Goal: Download file/media

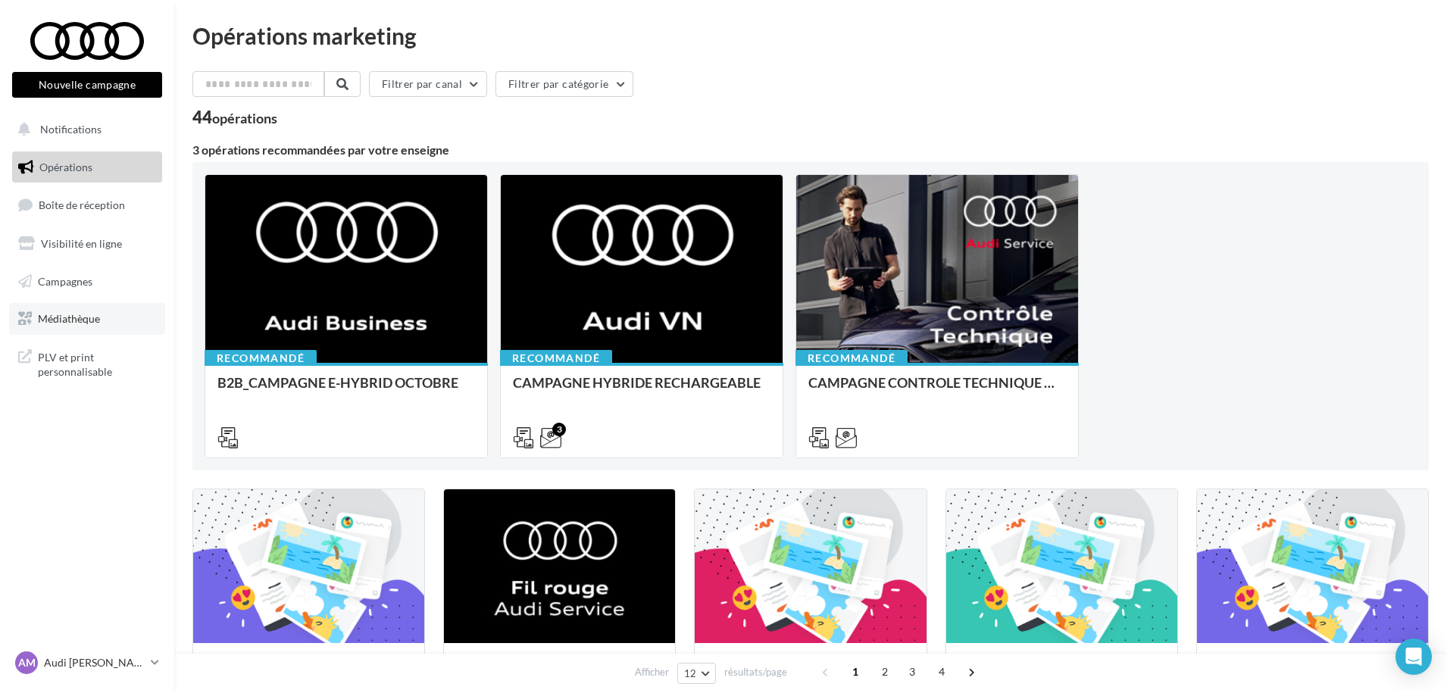
click at [101, 320] on link "Médiathèque" at bounding box center [87, 319] width 156 height 32
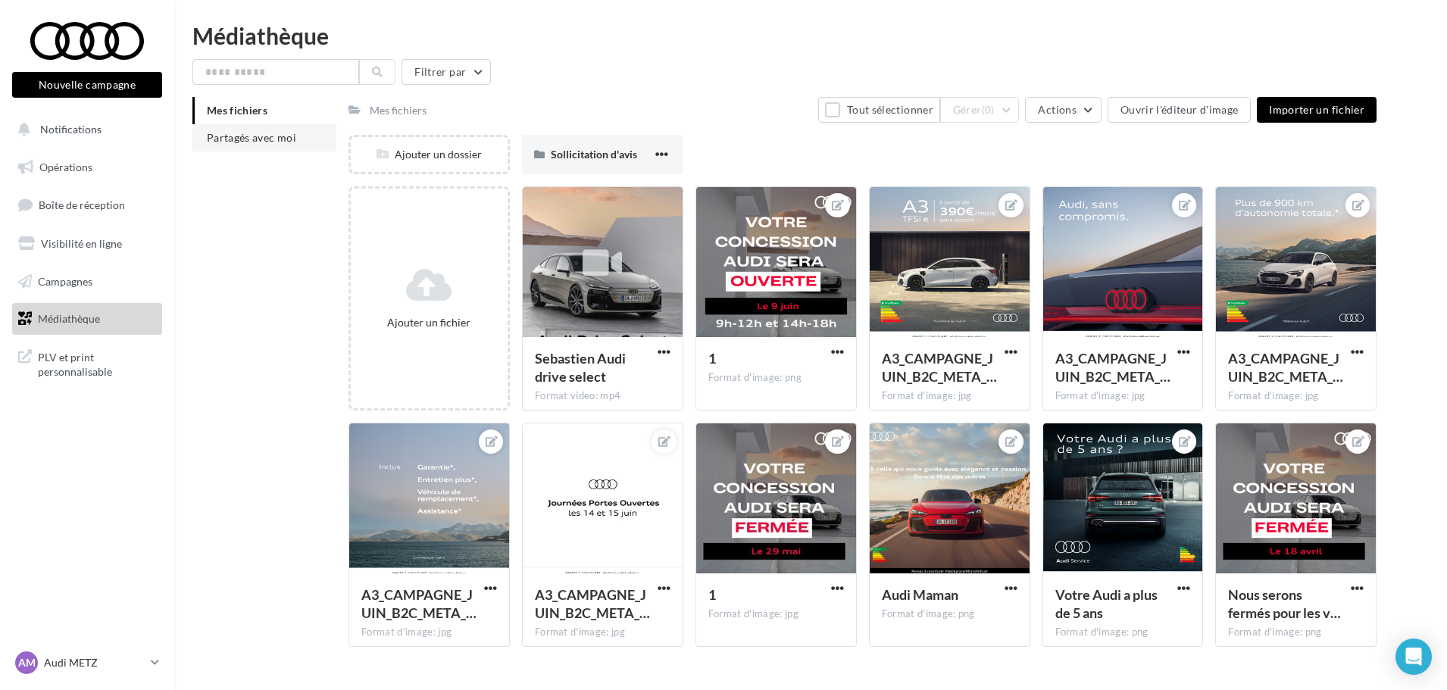
click at [301, 142] on li "Partagés avec moi" at bounding box center [264, 137] width 144 height 27
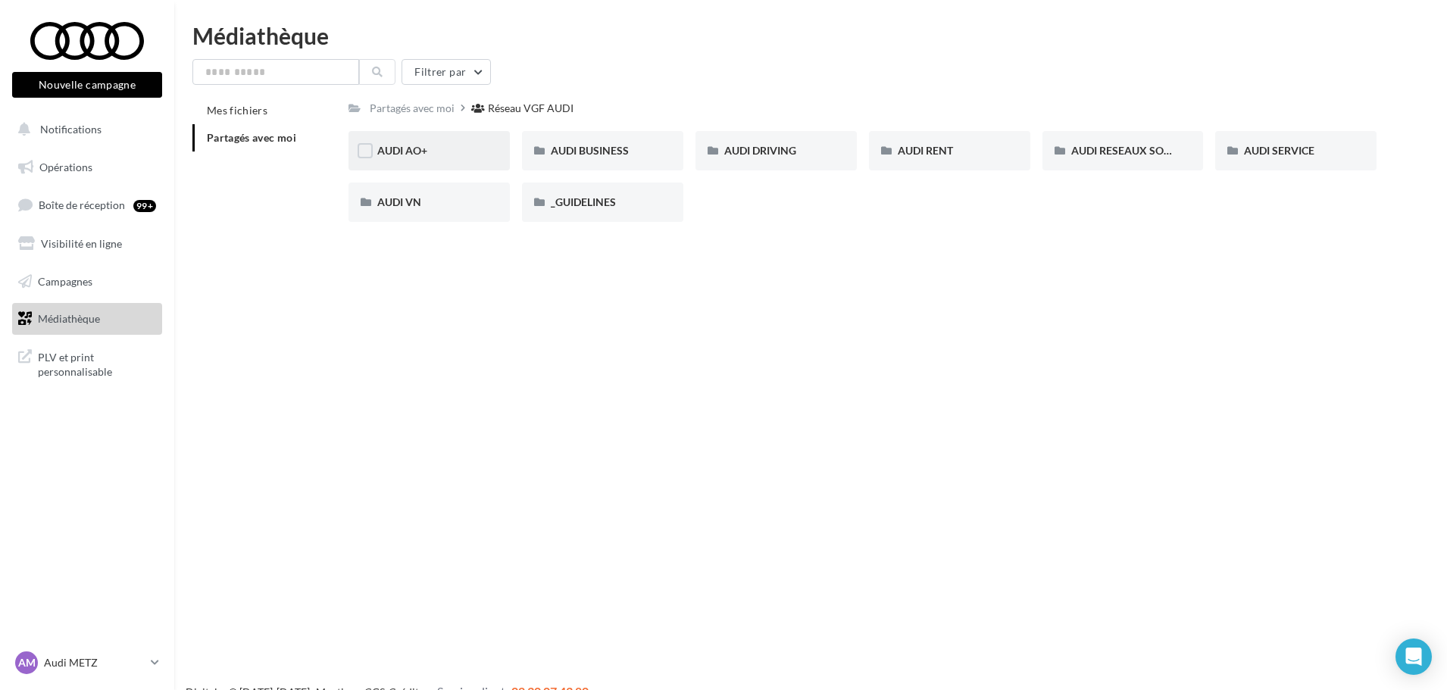
click at [464, 159] on div "AUDI AO+" at bounding box center [428, 150] width 161 height 39
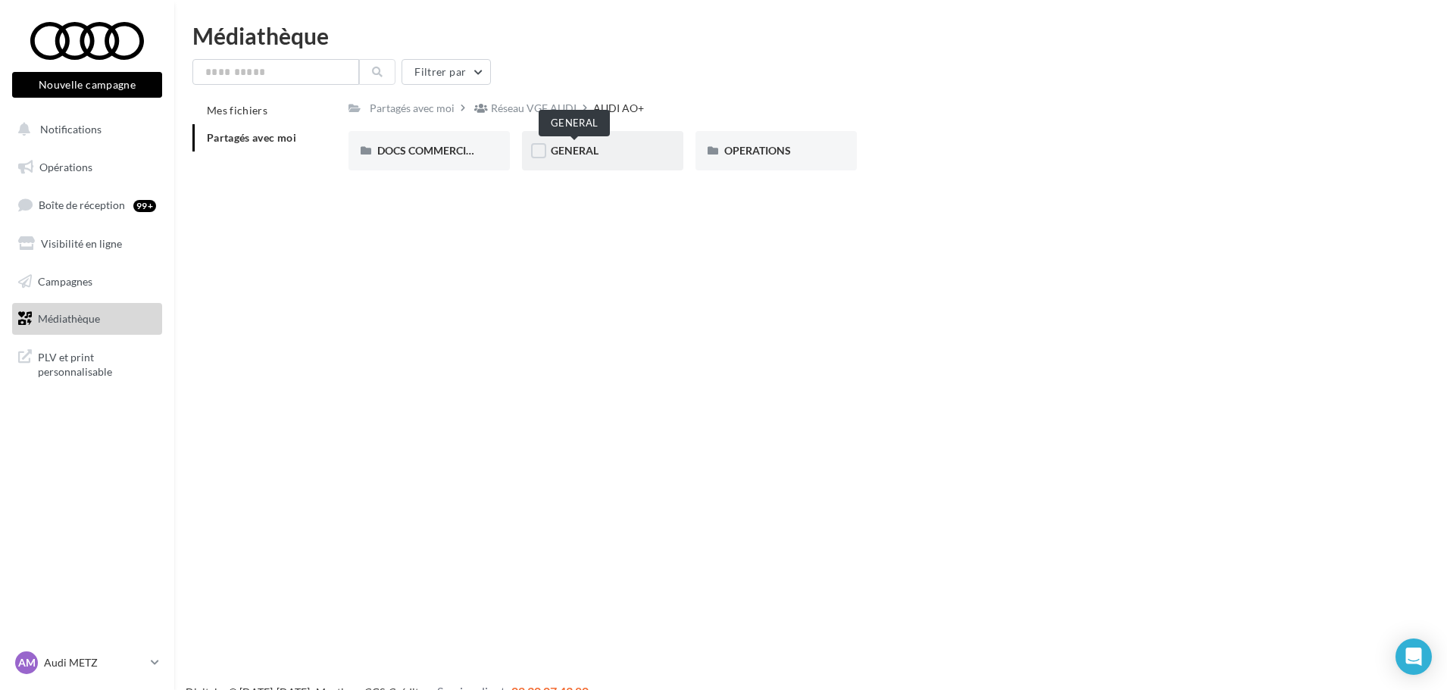
click at [595, 150] on span "GENERAL" at bounding box center [575, 150] width 48 height 13
click at [589, 152] on span "PHOTOGUIDELINE" at bounding box center [596, 150] width 91 height 13
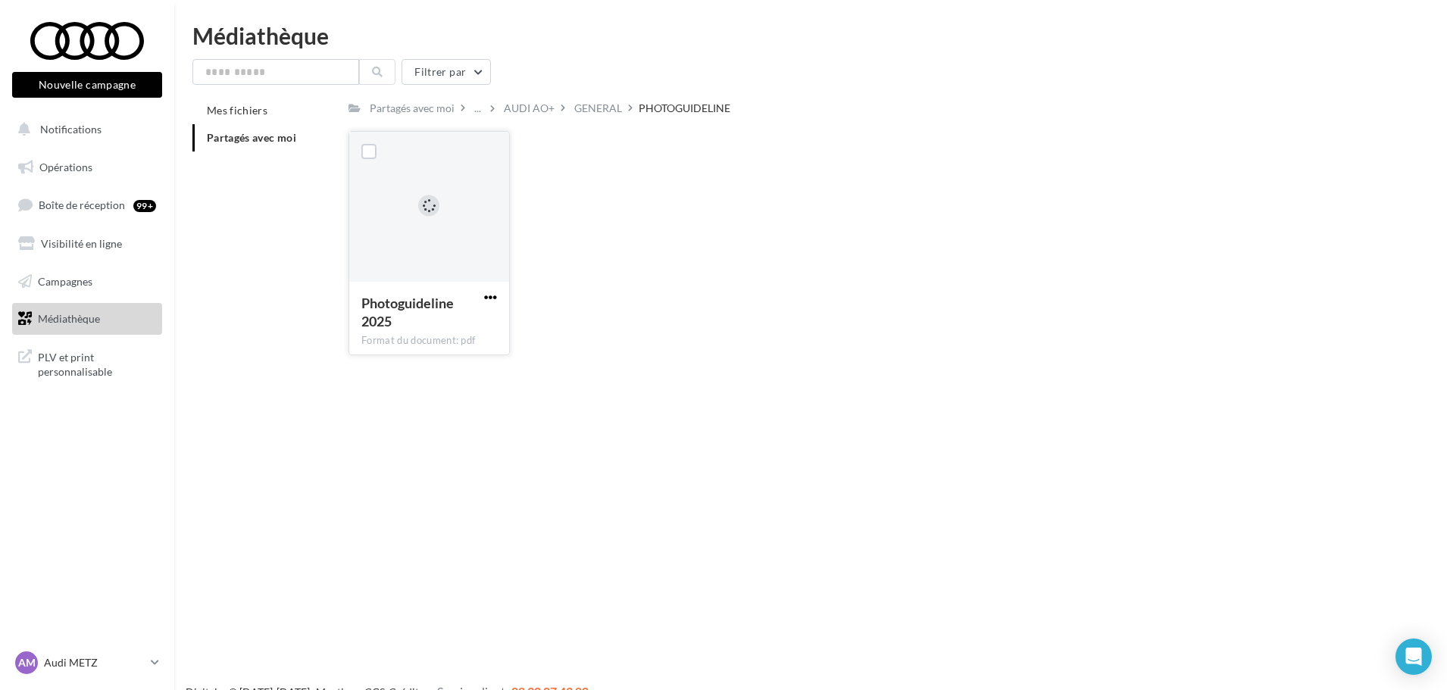
click at [489, 297] on span "button" at bounding box center [490, 297] width 13 height 13
click at [470, 323] on button "Télécharger" at bounding box center [423, 327] width 151 height 39
click at [583, 111] on div "GENERAL" at bounding box center [598, 108] width 48 height 15
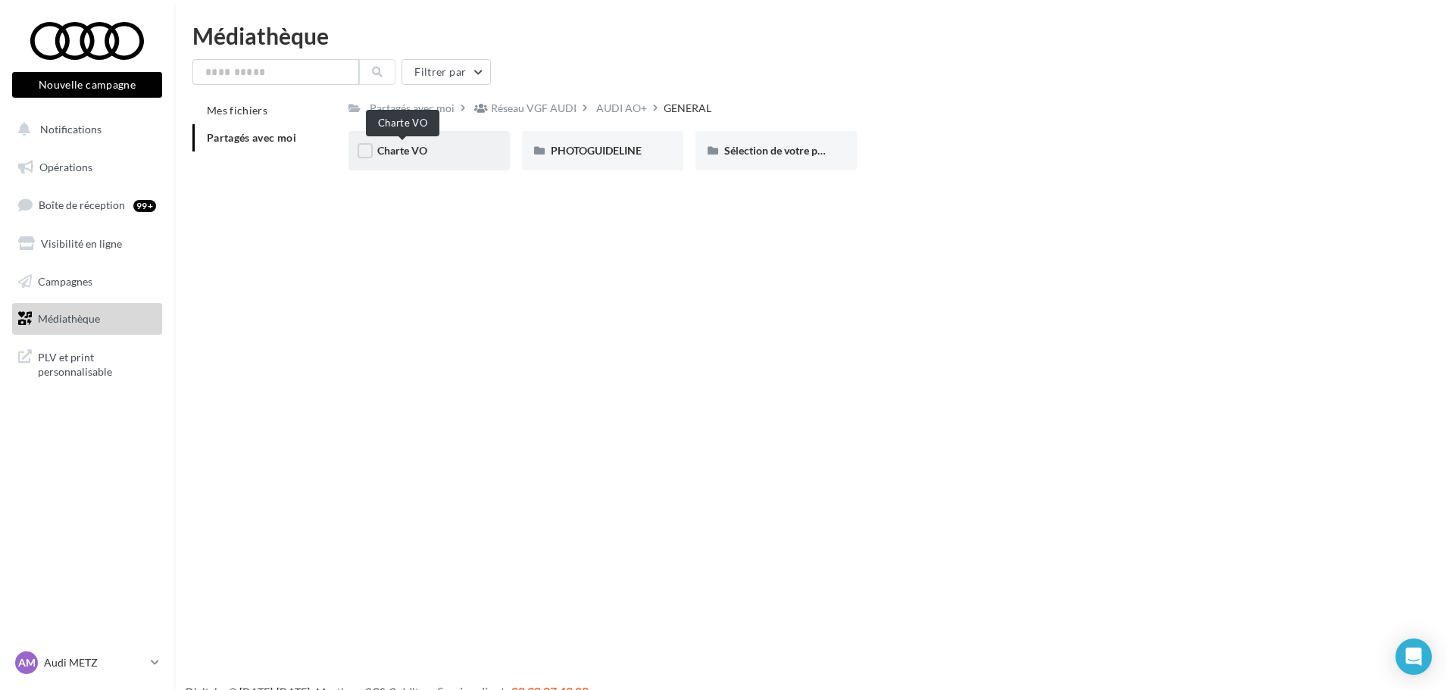
click at [426, 153] on span "Charte VO" at bounding box center [402, 150] width 50 height 13
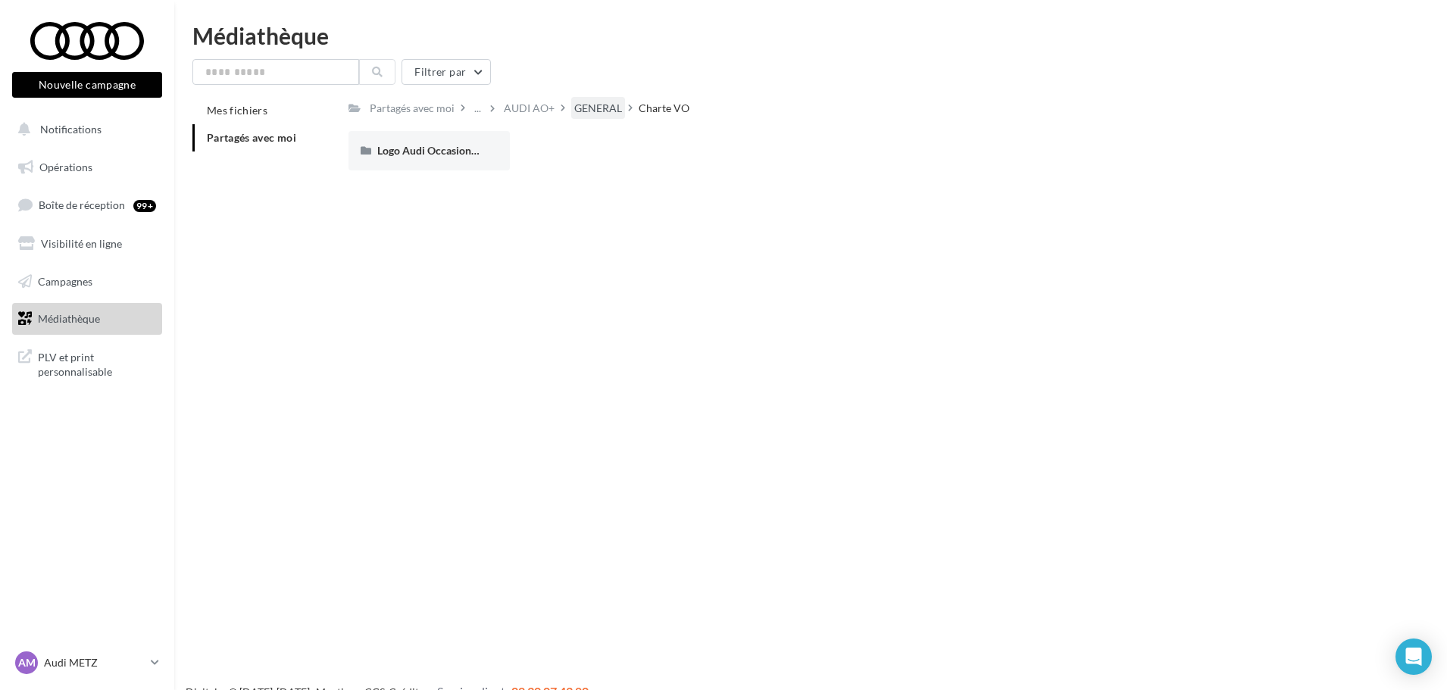
click at [592, 115] on div "GENERAL" at bounding box center [598, 108] width 48 height 15
click at [607, 111] on div "AUDI AO+" at bounding box center [621, 108] width 51 height 15
click at [549, 106] on div "Réseau VGF AUDI" at bounding box center [534, 108] width 86 height 15
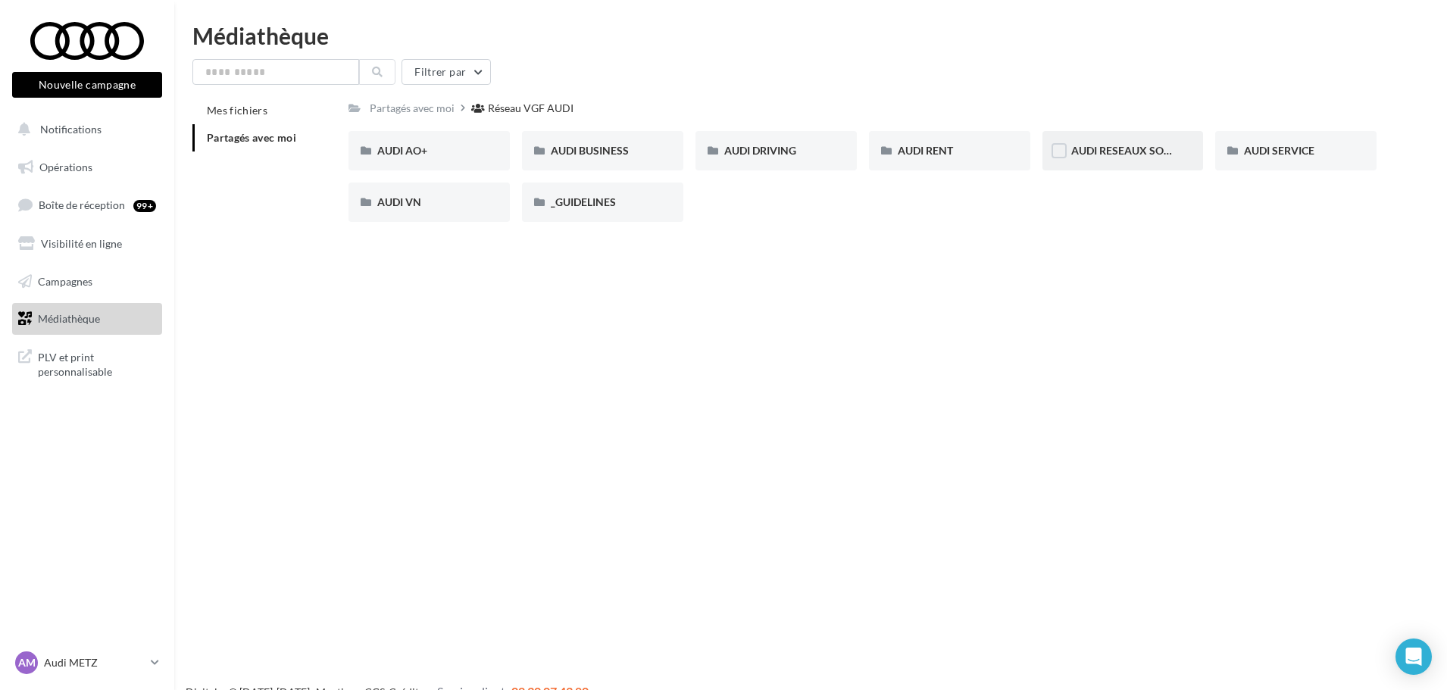
click at [1145, 161] on div "AUDI RESEAUX SOCIAUX" at bounding box center [1122, 150] width 161 height 39
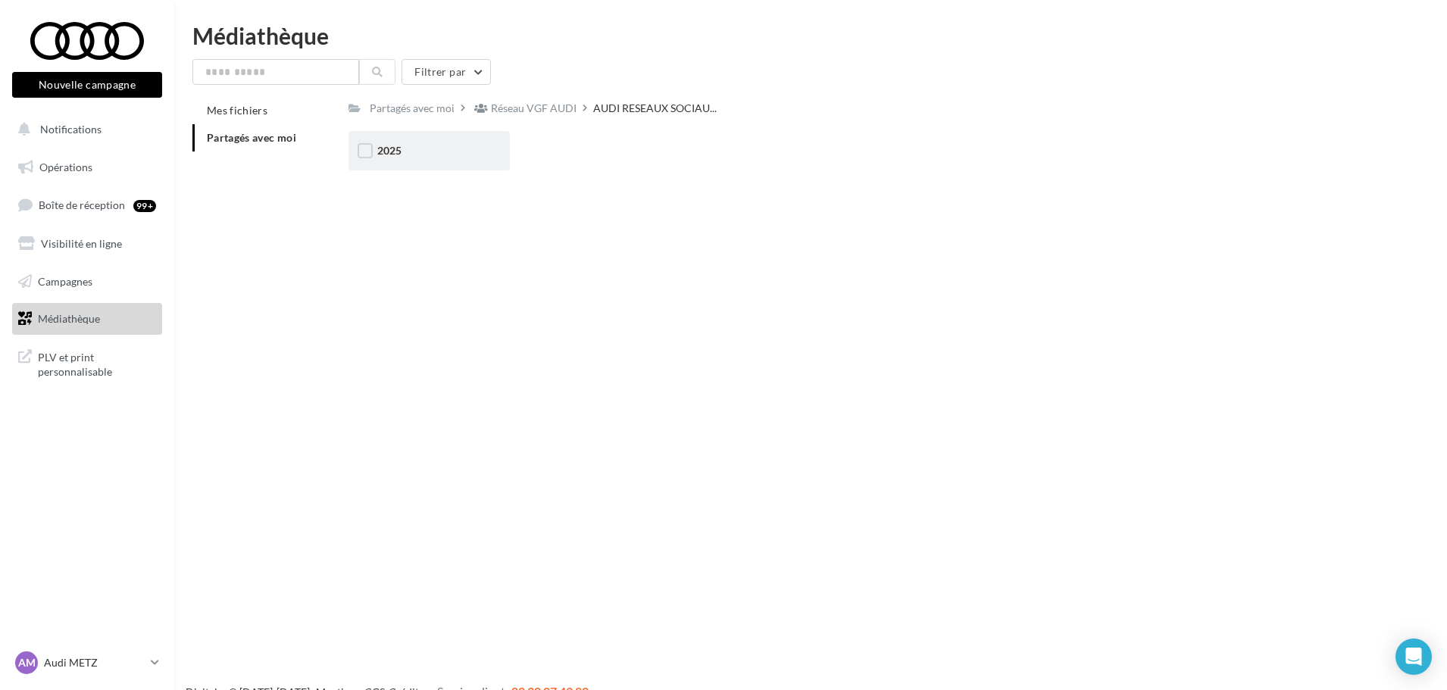
click at [425, 165] on div "2025" at bounding box center [428, 150] width 161 height 39
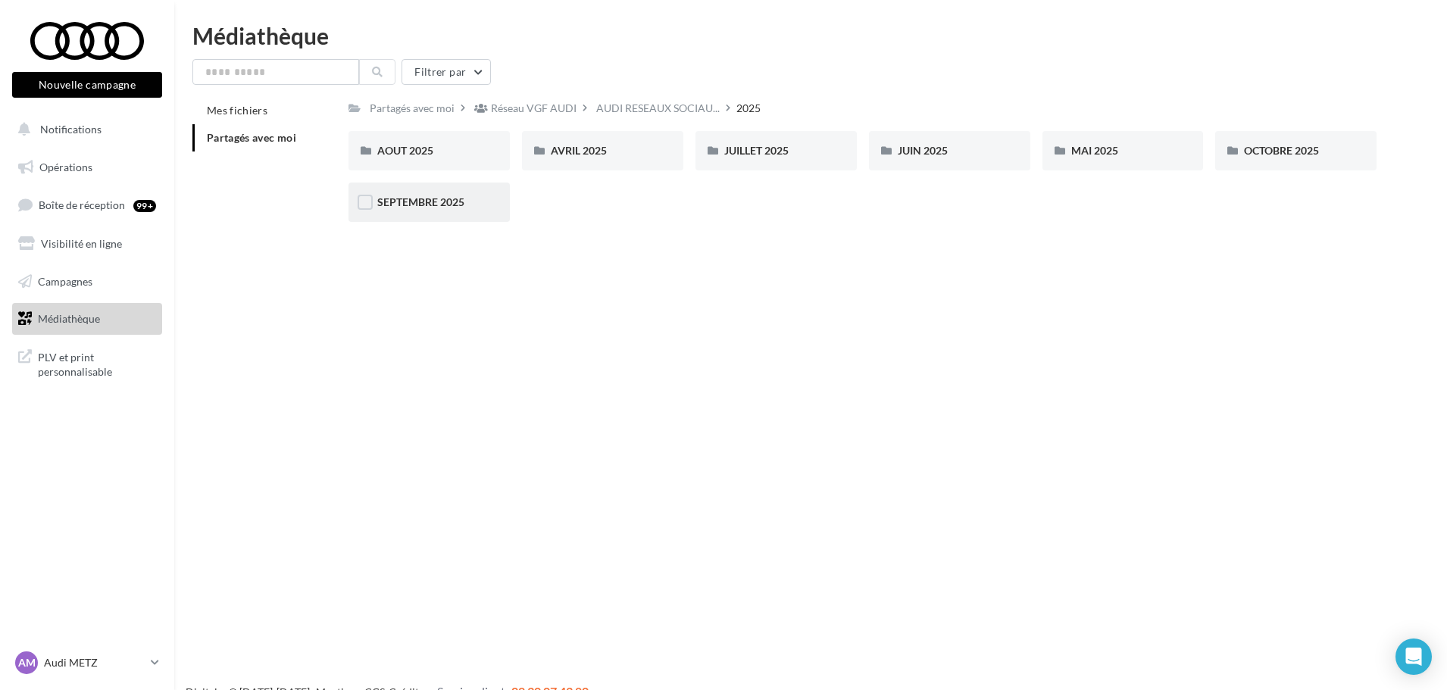
click at [464, 211] on div "SEPTEMBRE 2025" at bounding box center [428, 202] width 161 height 39
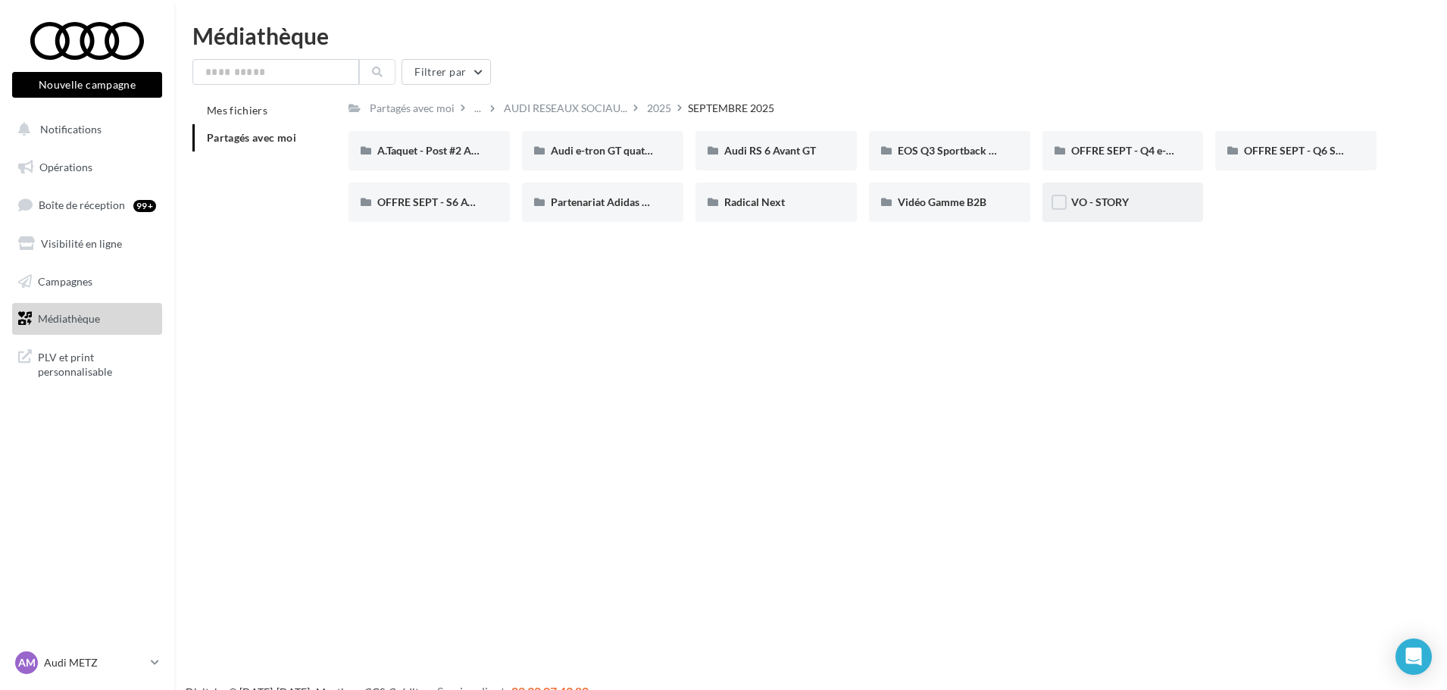
click at [1138, 213] on div "VO - STORY" at bounding box center [1122, 202] width 161 height 39
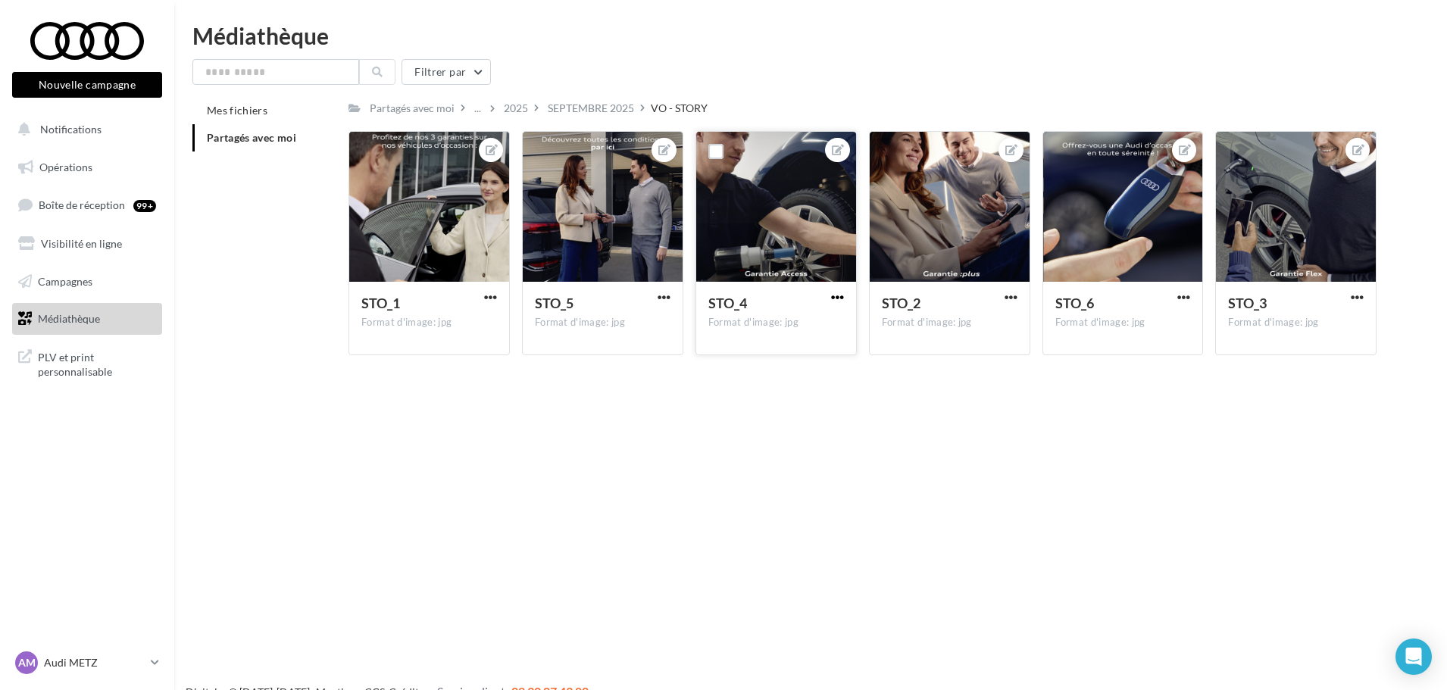
click at [834, 292] on span "button" at bounding box center [837, 297] width 13 height 13
click at [493, 297] on span "button" at bounding box center [490, 297] width 13 height 13
click at [450, 363] on button "Télécharger" at bounding box center [420, 366] width 160 height 39
click at [567, 120] on div "Partagés avec moi ... 2025 SEPTEMBRE 2025 VO - STORY Rs Partagé par Réseau VGF …" at bounding box center [862, 232] width 1028 height 270
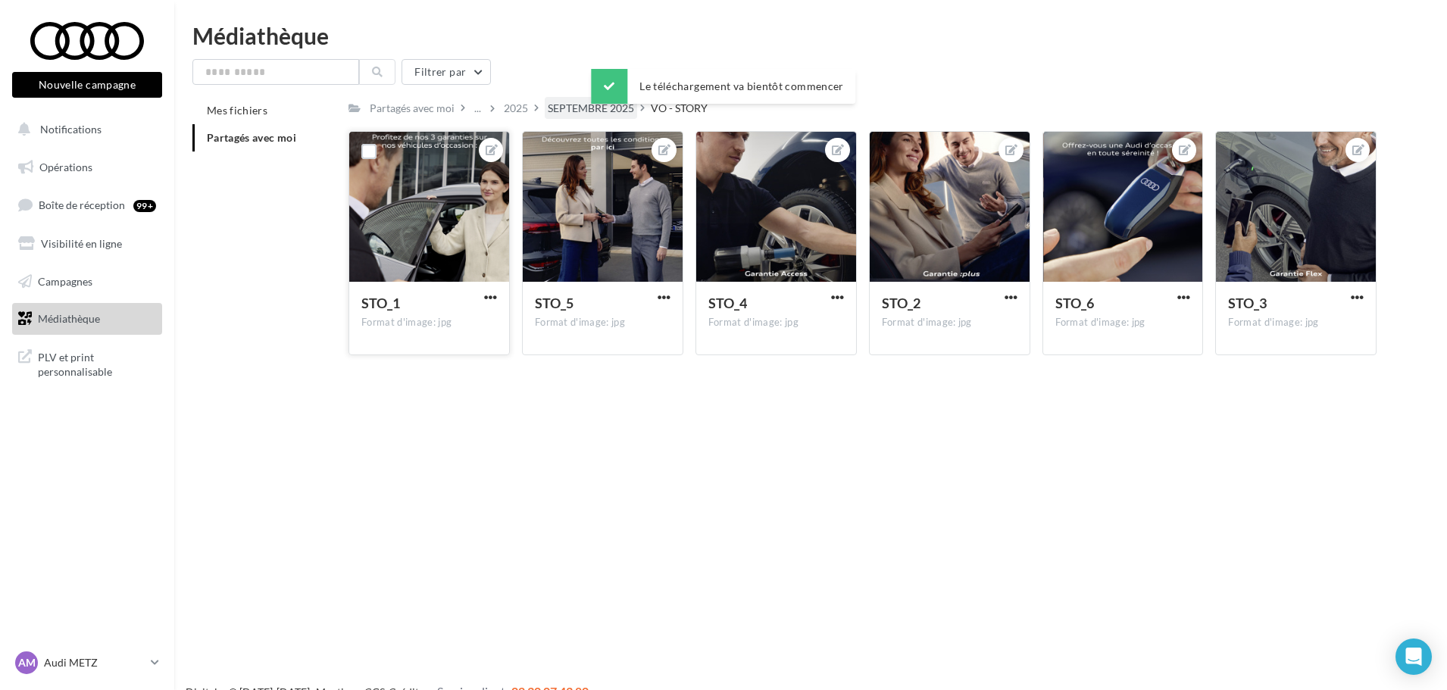
click at [573, 111] on div "SEPTEMBRE 2025" at bounding box center [591, 108] width 86 height 15
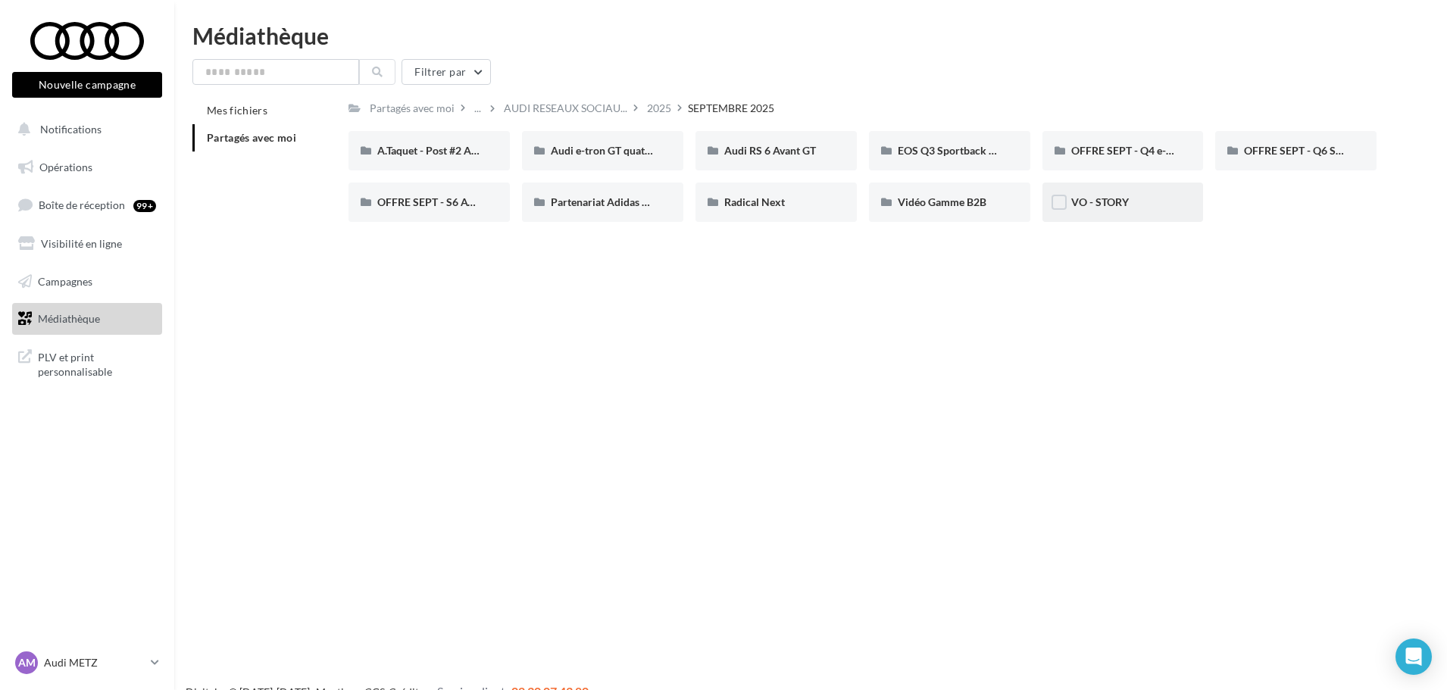
click at [1172, 209] on div "VO - STORY" at bounding box center [1123, 202] width 104 height 15
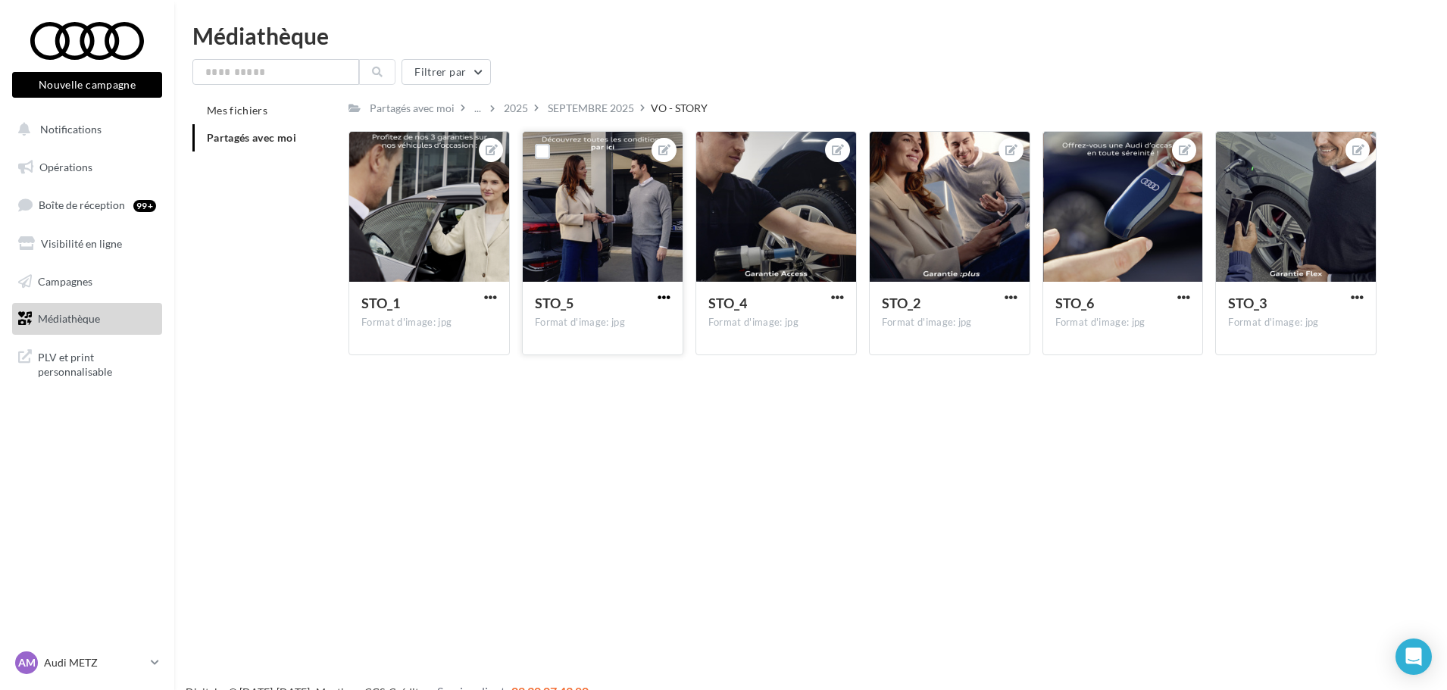
click at [665, 297] on span "button" at bounding box center [663, 297] width 13 height 13
click at [617, 369] on button "Télécharger" at bounding box center [594, 366] width 160 height 39
click at [1179, 296] on span "button" at bounding box center [1183, 297] width 13 height 13
click at [1103, 376] on button "Télécharger" at bounding box center [1113, 366] width 160 height 39
click at [1113, 426] on div "Nouvelle campagne Nouvelle campagne Notifications Opérations Boîte de réception…" at bounding box center [723, 369] width 1447 height 690
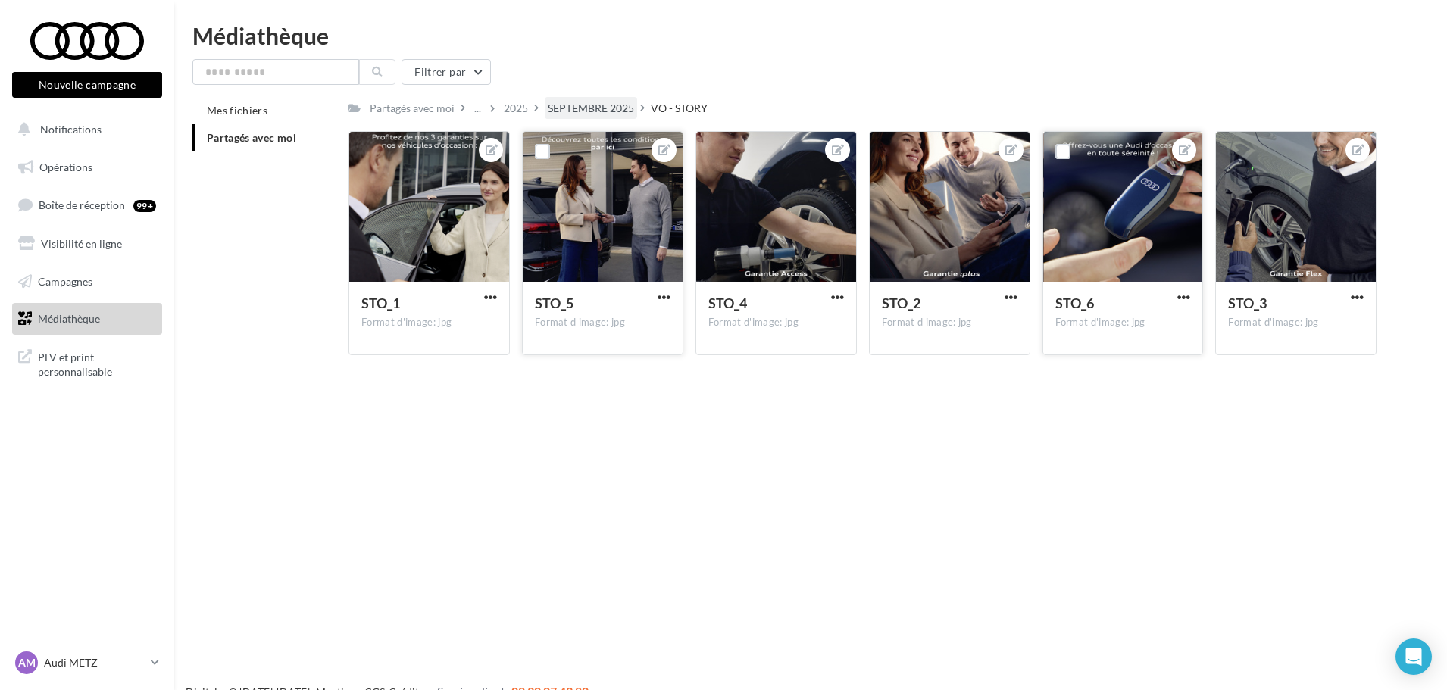
click at [573, 105] on div "SEPTEMBRE 2025" at bounding box center [591, 108] width 86 height 15
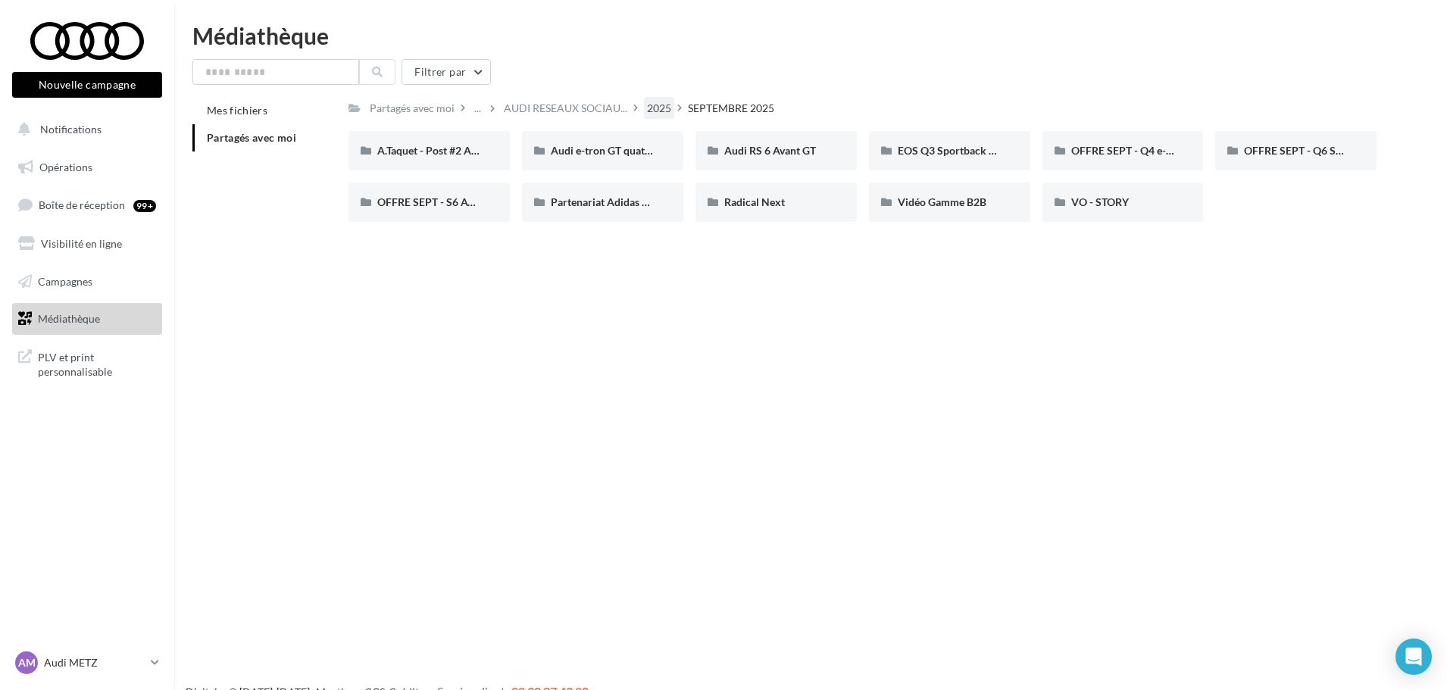
click at [659, 103] on div "2025" at bounding box center [659, 108] width 24 height 15
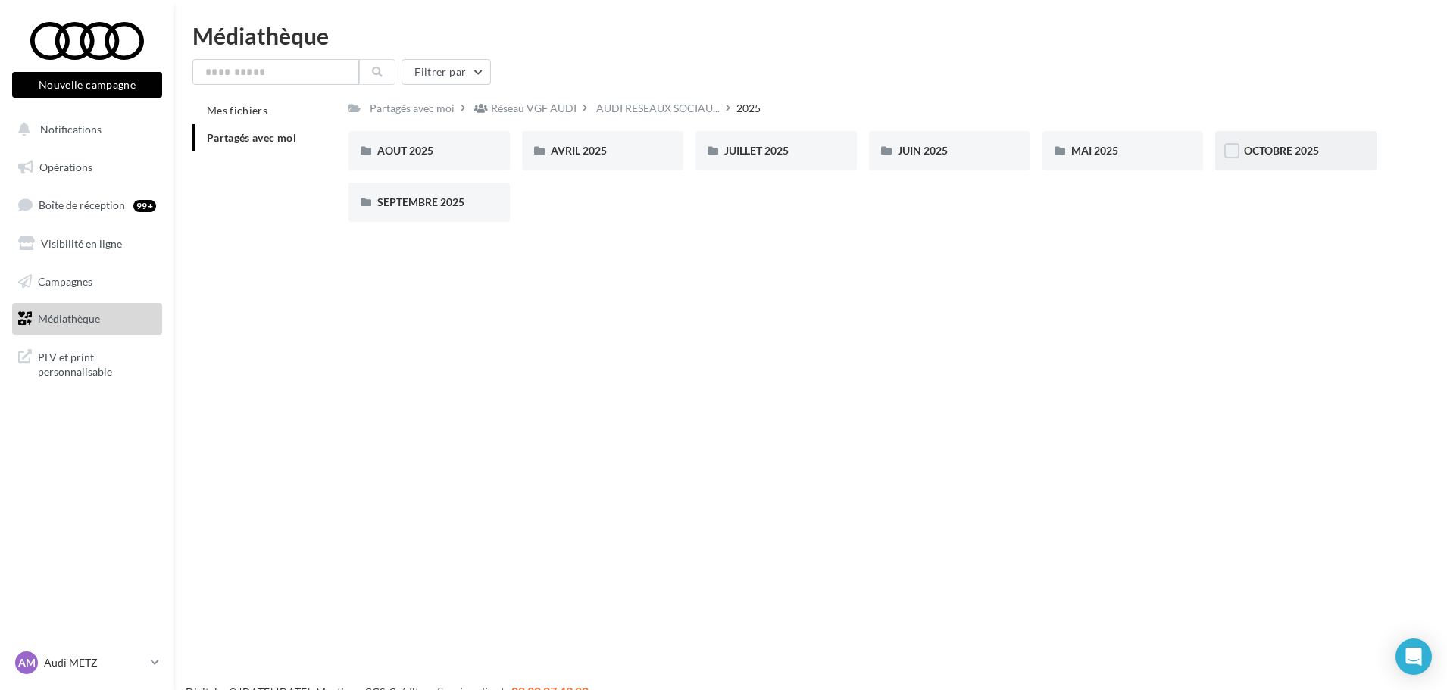
click at [1241, 148] on div "OCTOBRE 2025" at bounding box center [1295, 150] width 161 height 39
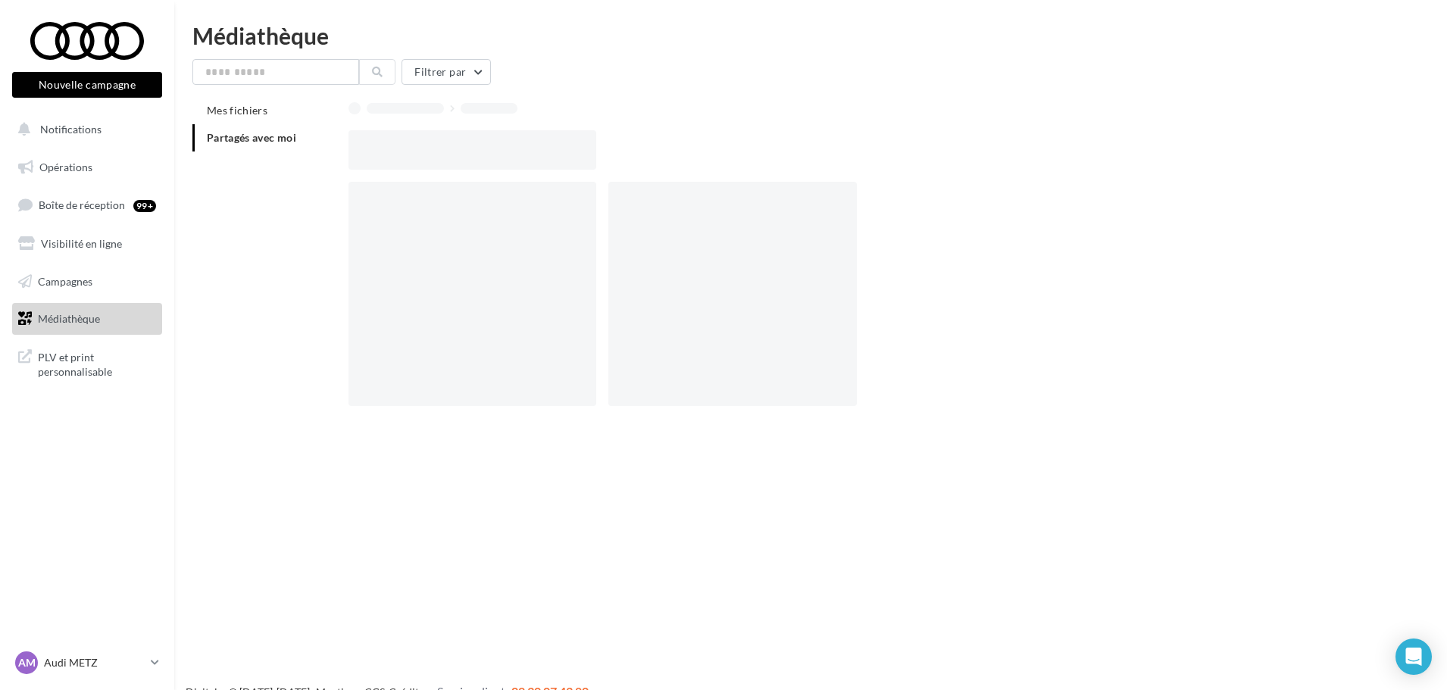
click at [1241, 148] on div at bounding box center [868, 149] width 1040 height 39
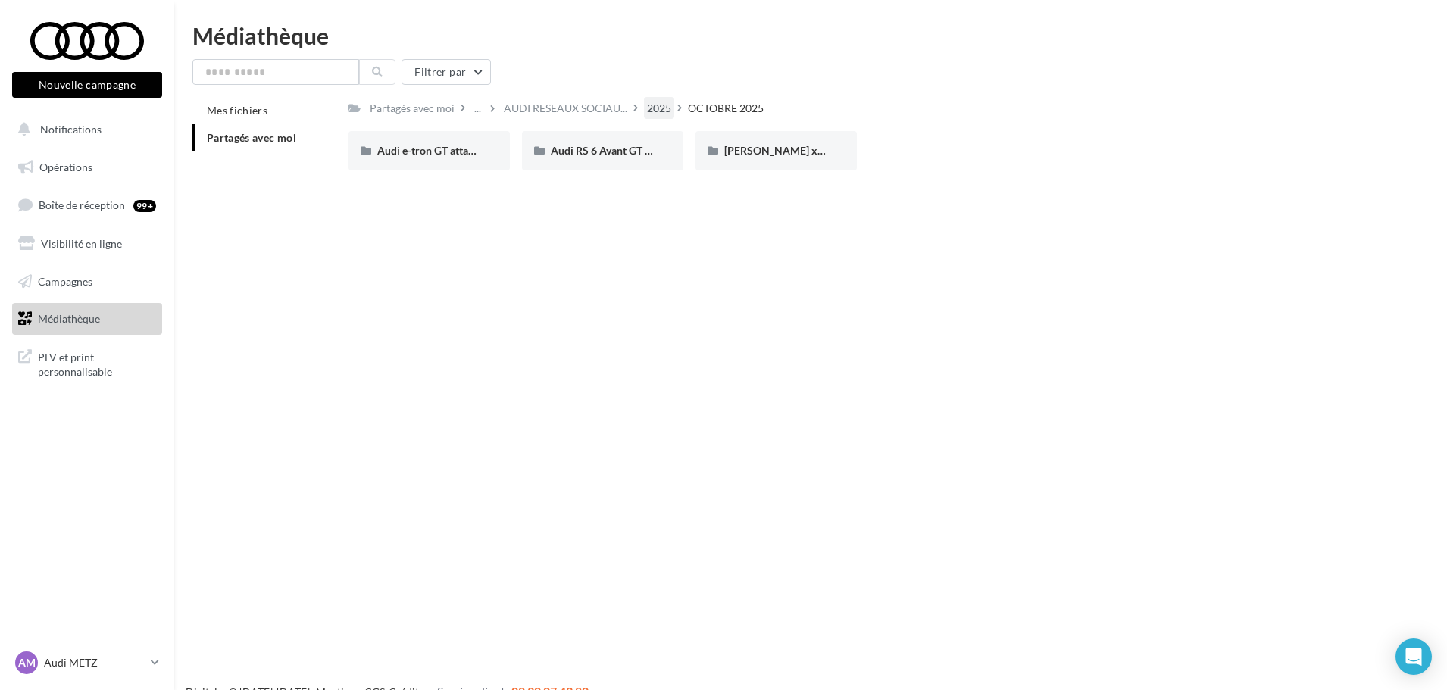
click at [644, 110] on div "2025" at bounding box center [659, 108] width 30 height 22
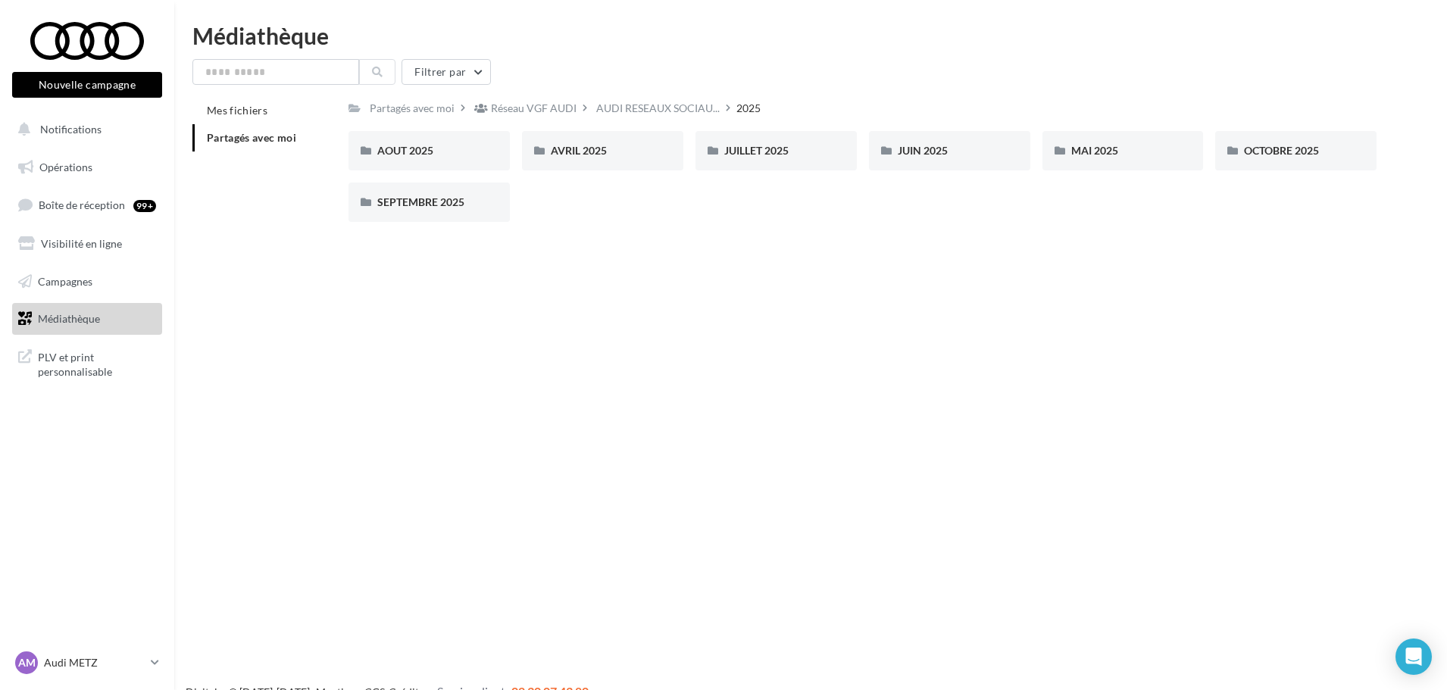
click at [257, 140] on span "Partagés avec moi" at bounding box center [251, 137] width 89 height 13
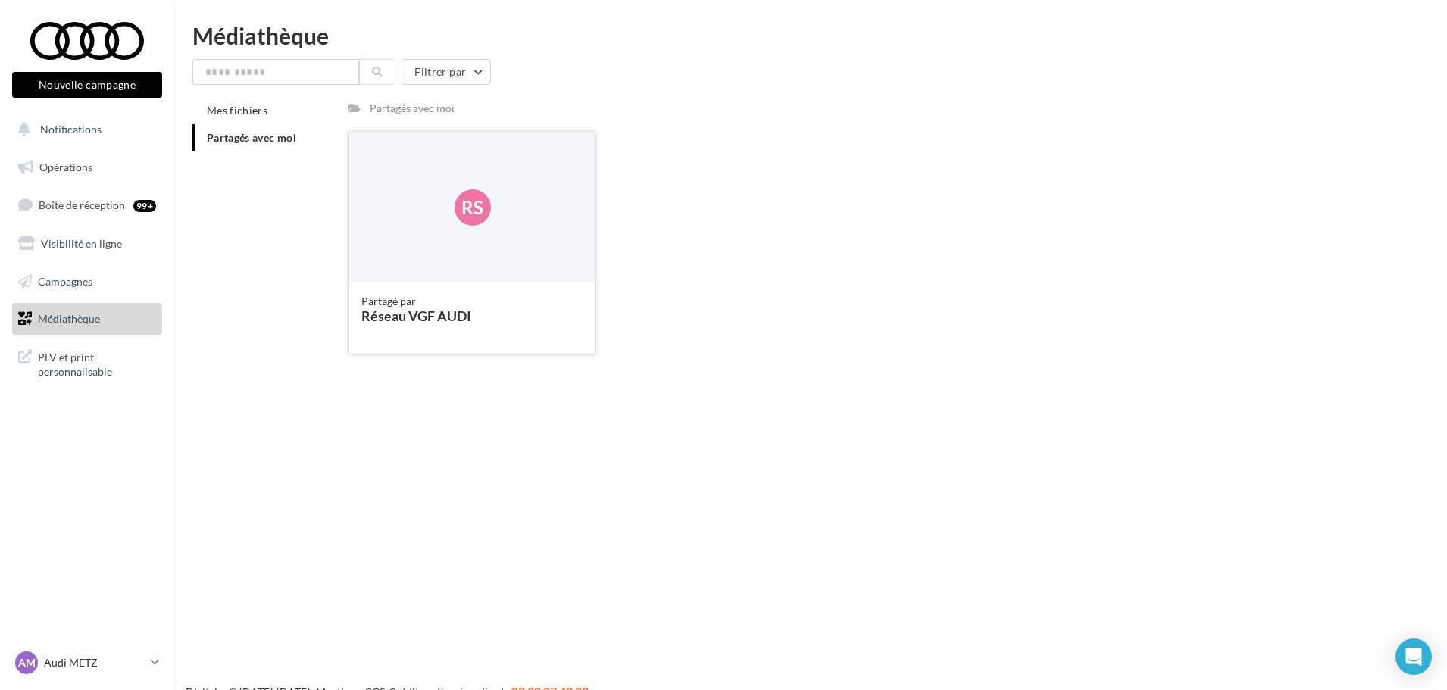
click at [378, 309] on div "Réseau VGF AUDI" at bounding box center [472, 316] width 222 height 14
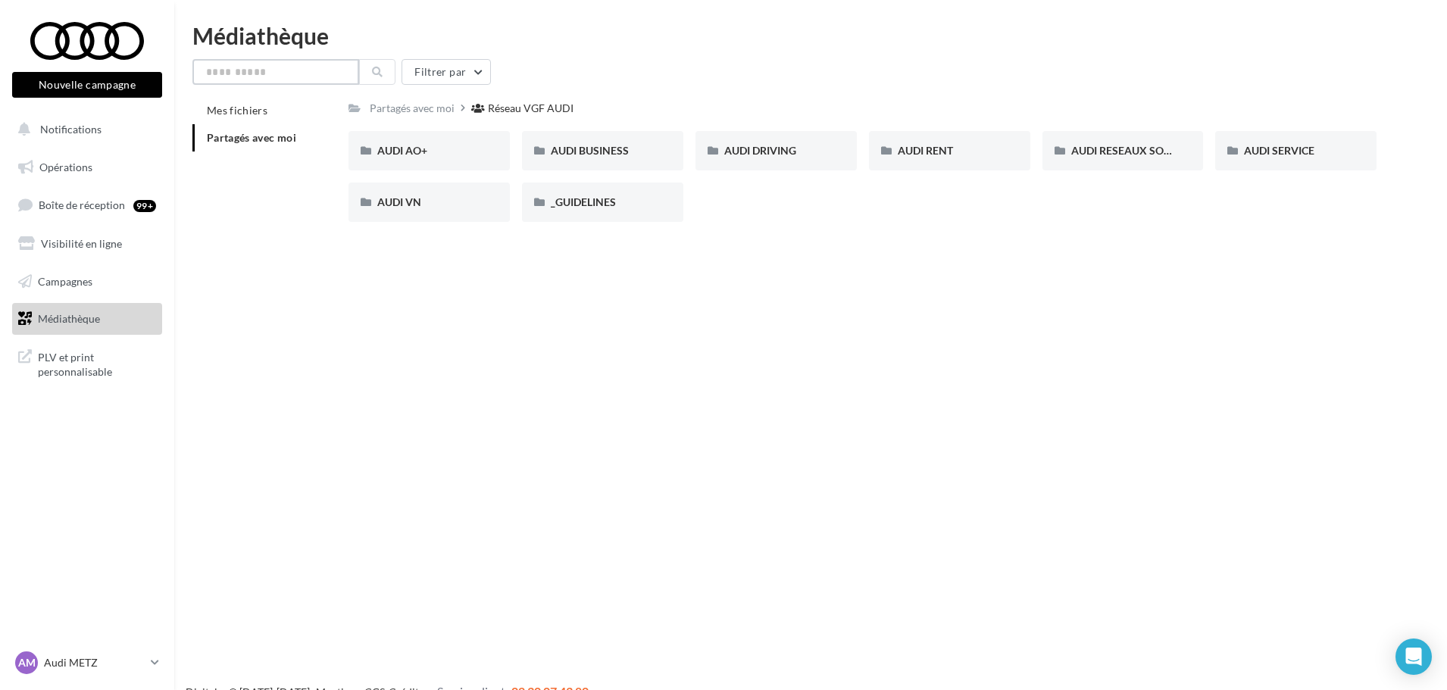
click at [279, 70] on input "text" at bounding box center [275, 72] width 167 height 26
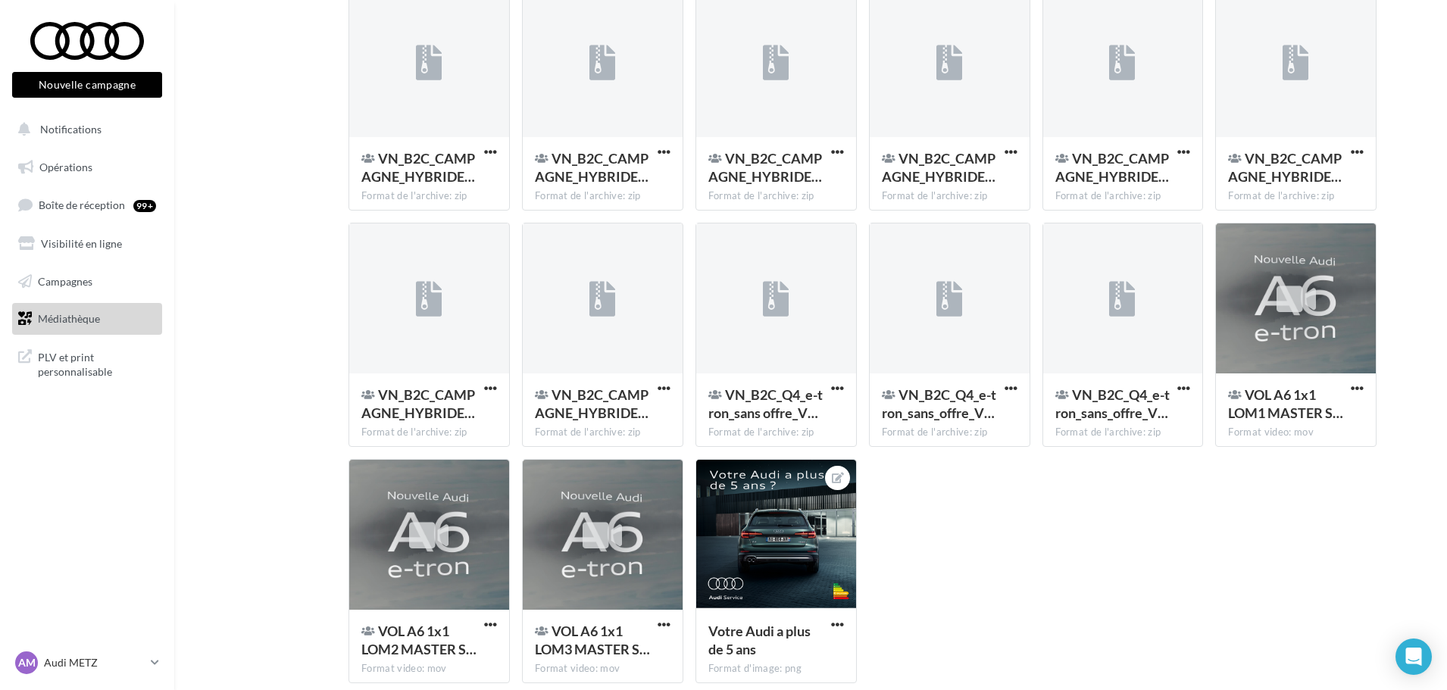
scroll to position [2018, 0]
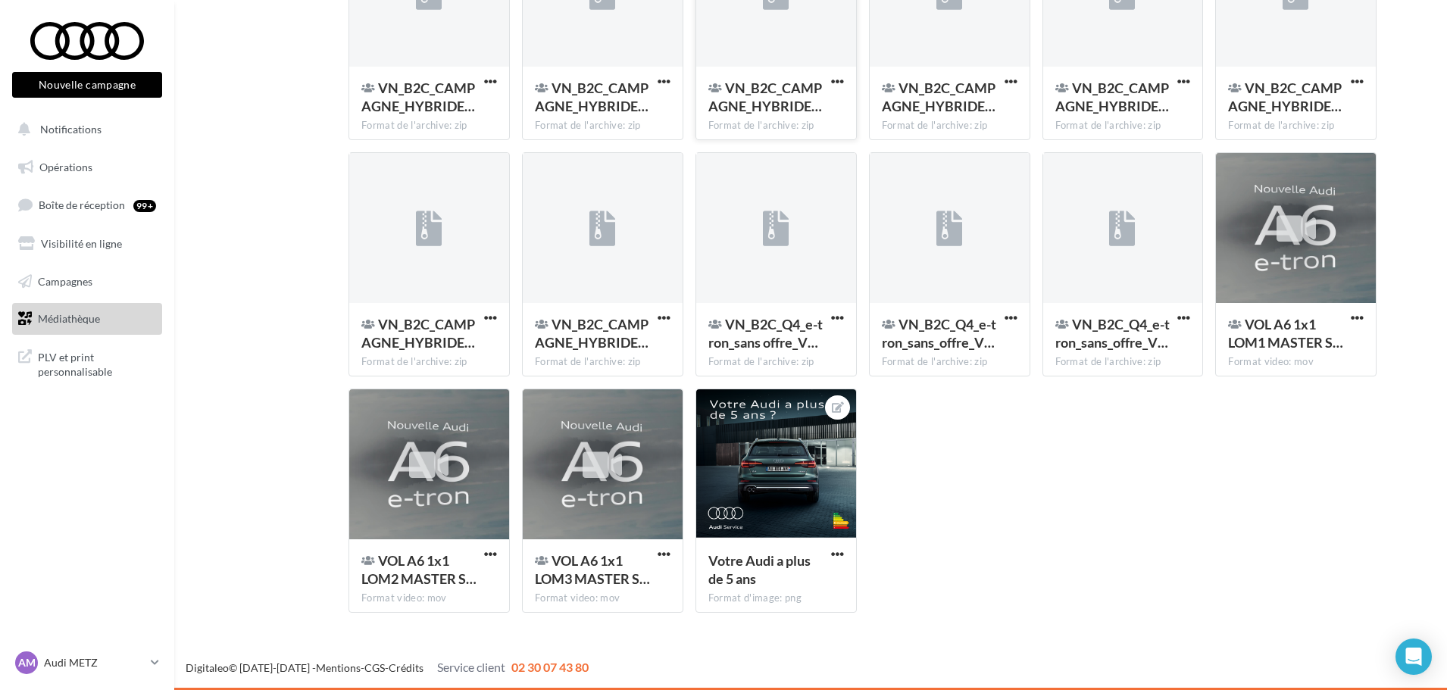
type input "**"
